Goal: Information Seeking & Learning: Understand process/instructions

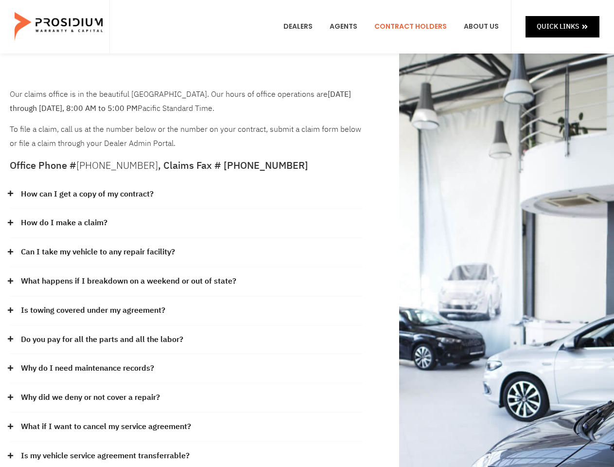
click at [307, 233] on div "How do I make a claim?" at bounding box center [186, 223] width 353 height 29
click at [186, 194] on div "How can I get a copy of my contract?" at bounding box center [186, 194] width 353 height 29
click at [87, 194] on link "How can I get a copy of my contract?" at bounding box center [87, 194] width 133 height 14
click at [186, 223] on div "How do I make a claim?" at bounding box center [186, 223] width 353 height 29
click at [64, 223] on link "How do I make a claim?" at bounding box center [64, 223] width 87 height 14
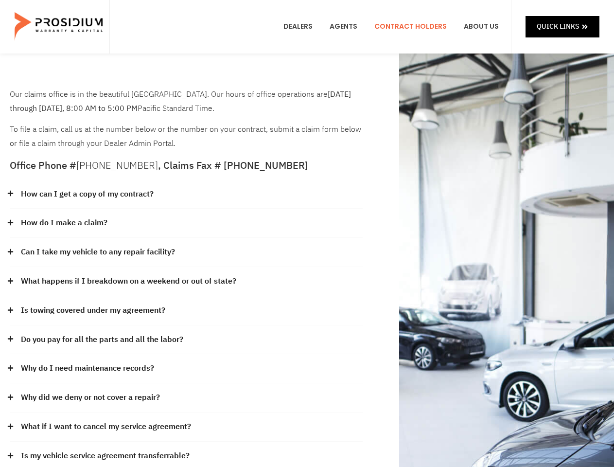
click at [186, 252] on div "Can I take my vehicle to any repair facility?" at bounding box center [186, 252] width 353 height 29
click at [98, 252] on link "Can I take my vehicle to any repair facility?" at bounding box center [98, 252] width 154 height 14
click at [186, 281] on link "What happens if I breakdown on a weekend or out of state?" at bounding box center [128, 281] width 215 height 14
click at [127, 281] on link "What happens if I breakdown on a weekend or out of state?" at bounding box center [128, 281] width 215 height 14
click at [186, 311] on div "Is towing covered under my agreement?" at bounding box center [186, 310] width 353 height 29
